Goal: Information Seeking & Learning: Learn about a topic

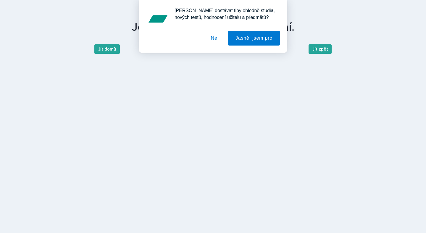
click at [105, 51] on div "[PERSON_NAME] dostávat tipy ohledně studia, nových testů, hodnocení učitelů a p…" at bounding box center [213, 26] width 426 height 53
click at [206, 39] on button "Ne" at bounding box center [214, 38] width 21 height 15
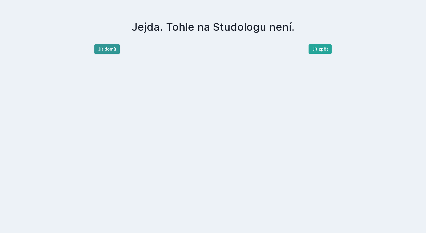
click at [101, 47] on button "Jít domů" at bounding box center [106, 48] width 25 height 9
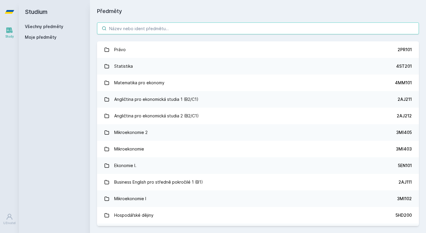
click at [151, 33] on input "search" at bounding box center [258, 28] width 322 height 12
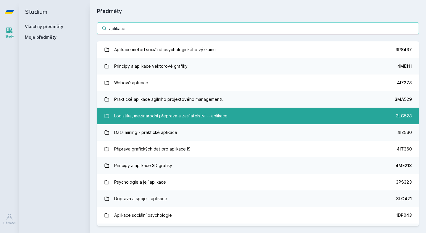
type input "aplikace"
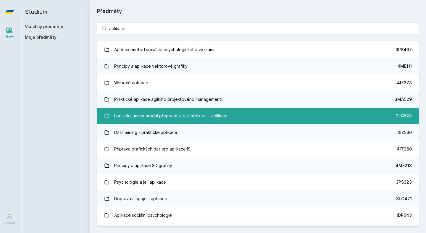
click at [141, 119] on div "Logistika, mezinárodní přeprava a zasílatelství -- aplikace" at bounding box center [170, 116] width 113 height 12
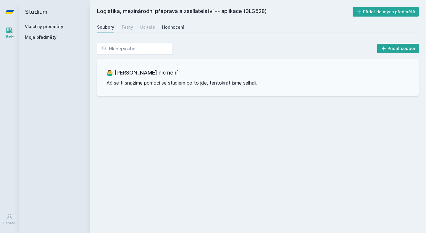
click at [172, 28] on div "Hodnocení" at bounding box center [173, 27] width 22 height 6
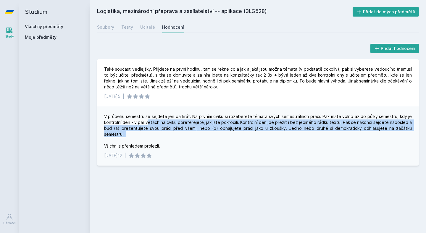
drag, startPoint x: 149, startPoint y: 123, endPoint x: 207, endPoint y: 135, distance: 58.8
click at [206, 135] on div "V průběhu semestru se sejdete jen párkrát. Na prvním cviku si rozeberete témata…" at bounding box center [258, 132] width 308 height 36
click at [149, 27] on div "Učitelé" at bounding box center [147, 27] width 15 height 6
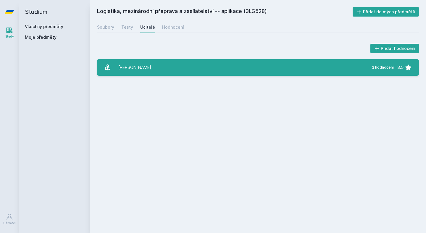
click at [140, 65] on link "J[PERSON_NAME] 2 hodnocení 3.5" at bounding box center [258, 67] width 322 height 17
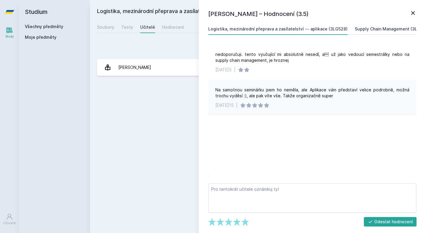
click at [371, 28] on div "Supply Chain Management (3LG522)" at bounding box center [392, 29] width 75 height 6
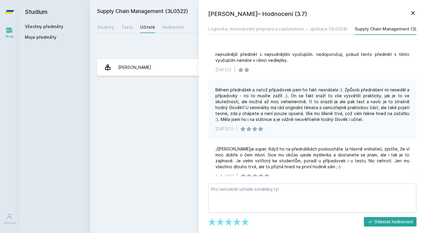
click at [185, 135] on div "Supply Chain Management (3LG522) Přidat do mých předmětů [GEOGRAPHIC_DATA] Test…" at bounding box center [258, 116] width 322 height 219
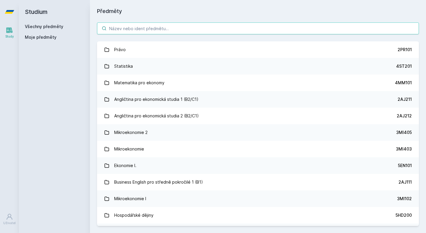
click at [193, 23] on input "search" at bounding box center [258, 28] width 322 height 12
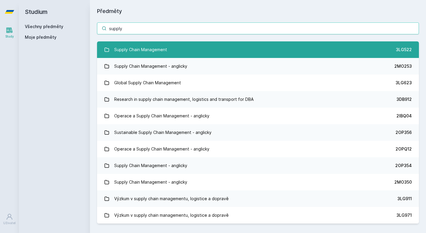
type input "supply"
click at [167, 52] on link "Supply Chain Management 3LG522" at bounding box center [258, 49] width 322 height 17
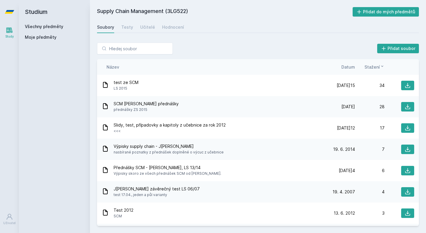
click at [171, 33] on div "Supply Chain Management (3LG522) Přidat do mých předmětů [GEOGRAPHIC_DATA] Test…" at bounding box center [258, 116] width 322 height 219
click at [174, 25] on div "Hodnocení" at bounding box center [173, 27] width 22 height 6
